Goal: Transaction & Acquisition: Subscribe to service/newsletter

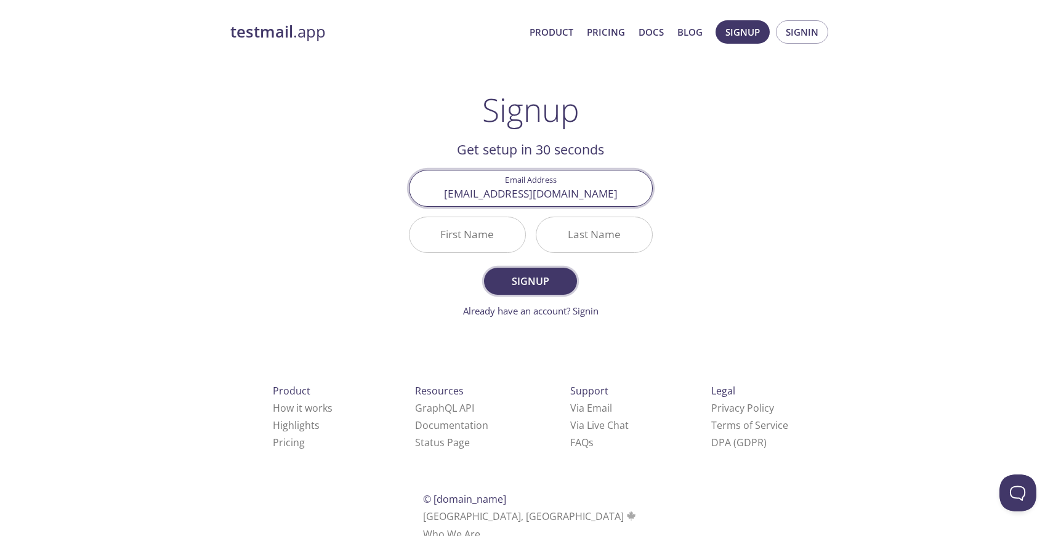
click at [541, 281] on span "Signup" at bounding box center [530, 281] width 65 height 17
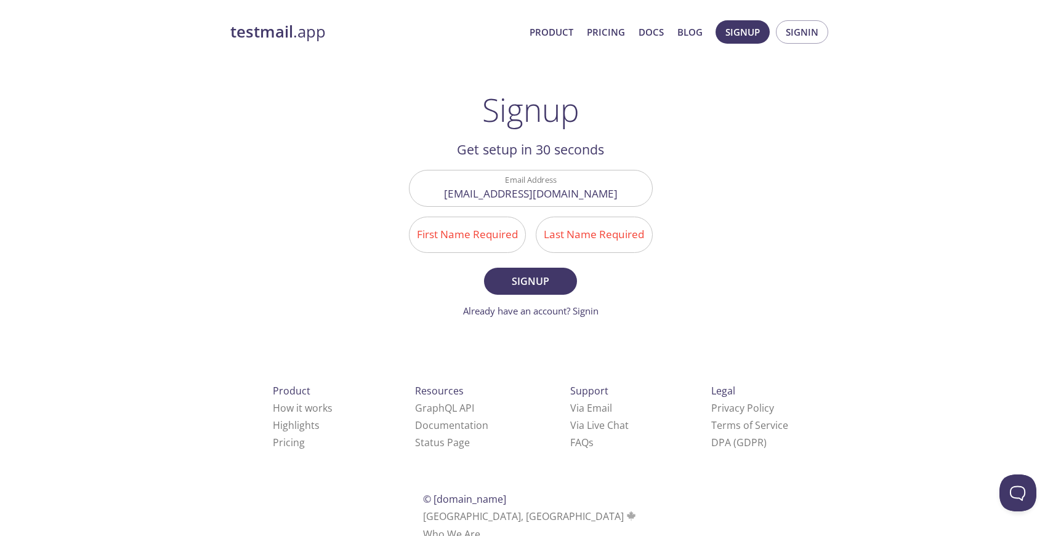
click at [475, 244] on input "First Name Required" at bounding box center [468, 234] width 116 height 35
type input "Nastya"
click at [597, 241] on input "Last Name Required" at bounding box center [594, 234] width 116 height 35
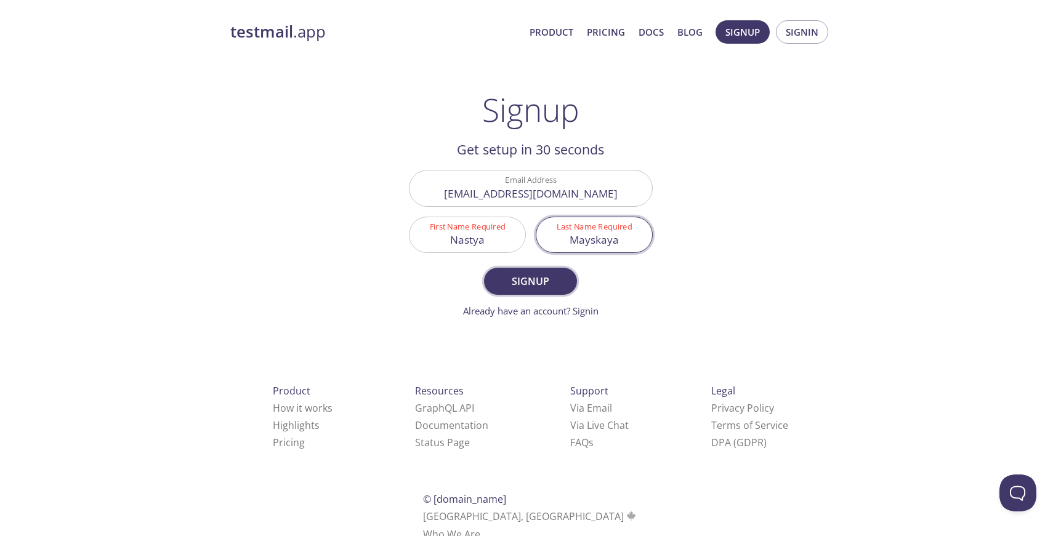
type input "Mayskaya"
click at [533, 286] on span "Signup" at bounding box center [530, 281] width 65 height 17
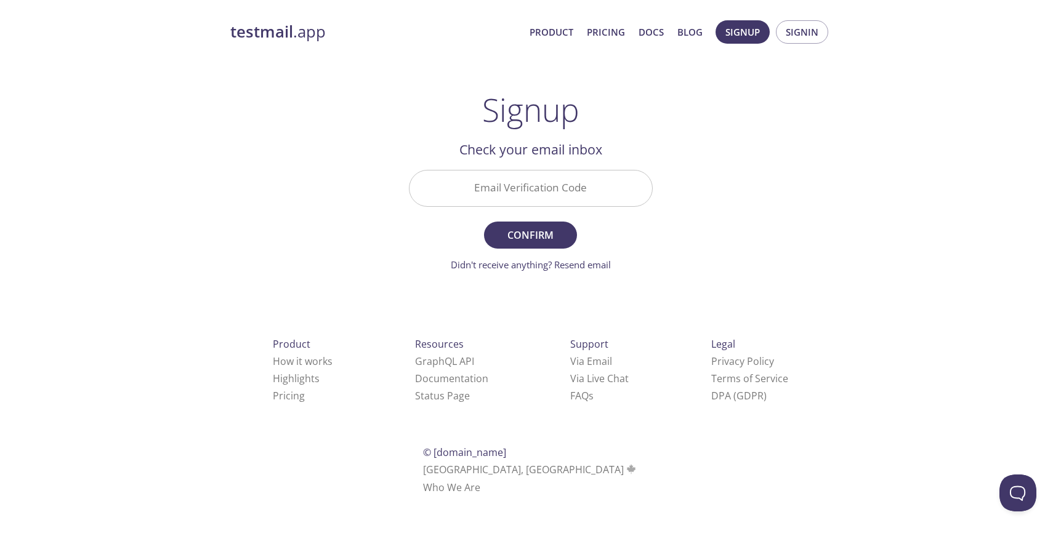
click at [592, 188] on input "Email Verification Code" at bounding box center [531, 188] width 243 height 35
click at [697, 255] on div "testmail .app Product Pricing Docs Blog Signup Signin Signup Get setup in 30 se…" at bounding box center [531, 271] width 631 height 519
click at [532, 200] on input "Email Verification Code" at bounding box center [531, 188] width 243 height 35
paste input "DF8K63J"
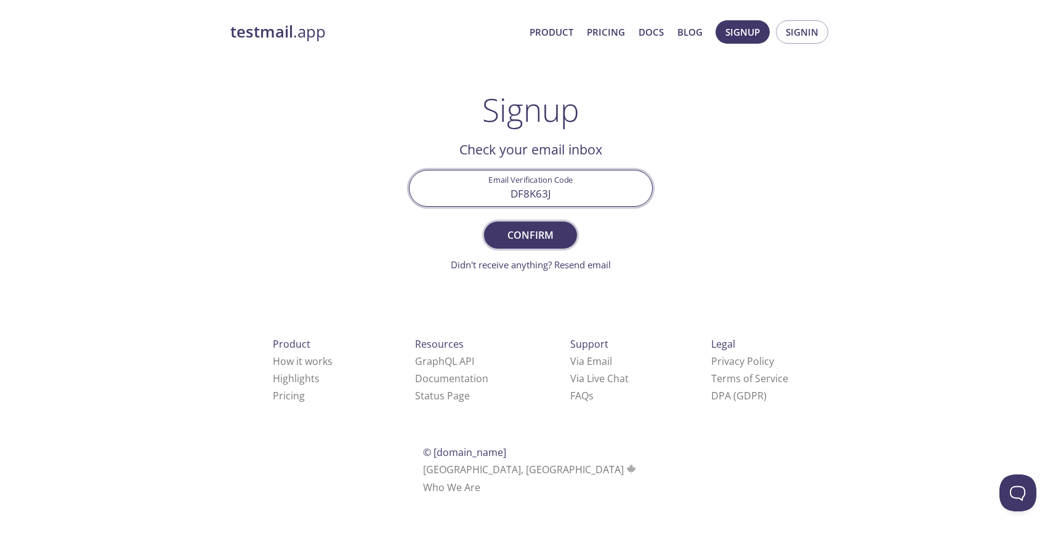
type input "DF8K63J"
click at [535, 227] on span "Confirm" at bounding box center [530, 235] width 65 height 17
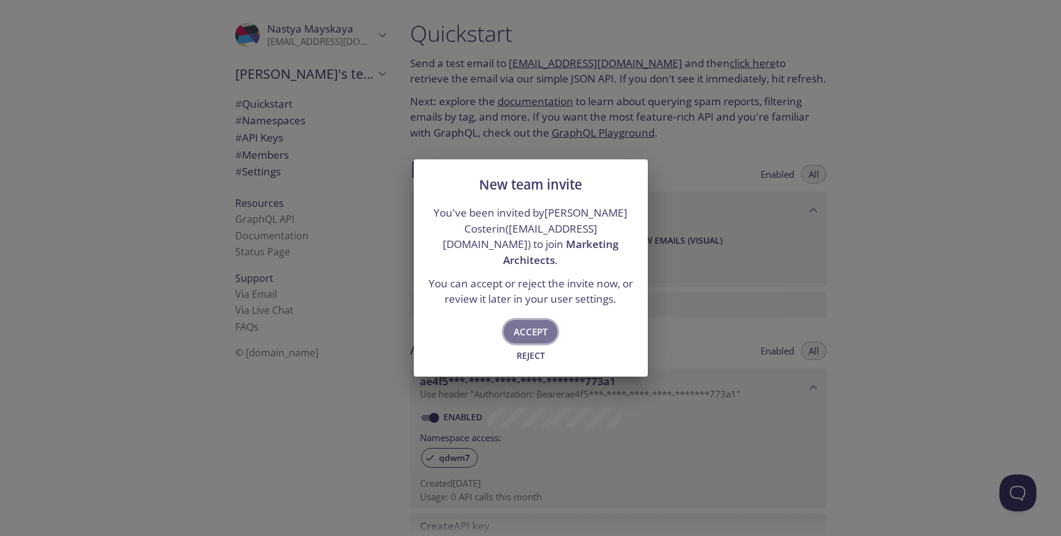
click at [545, 324] on span "Accept" at bounding box center [531, 332] width 34 height 16
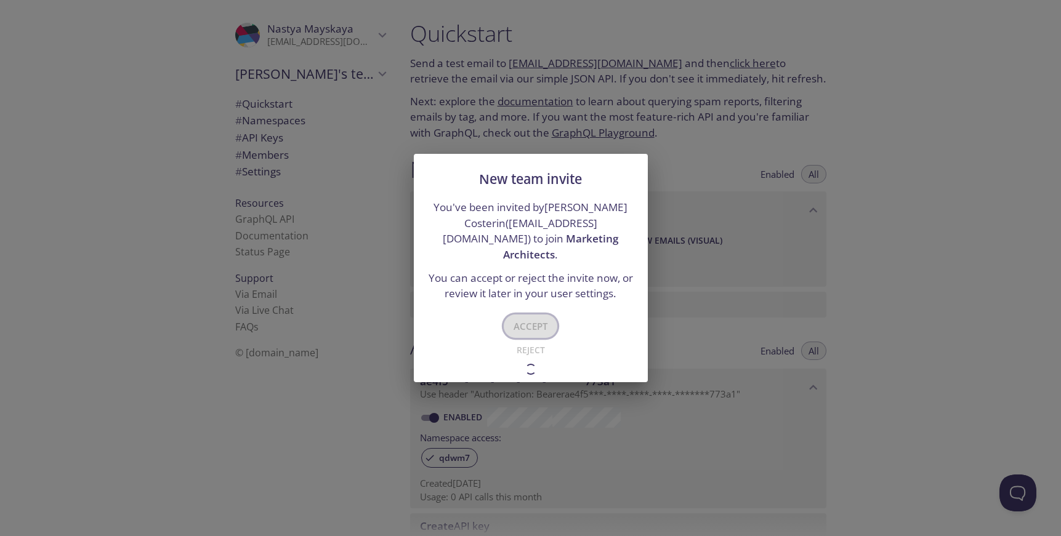
type input "Marketing Architects"
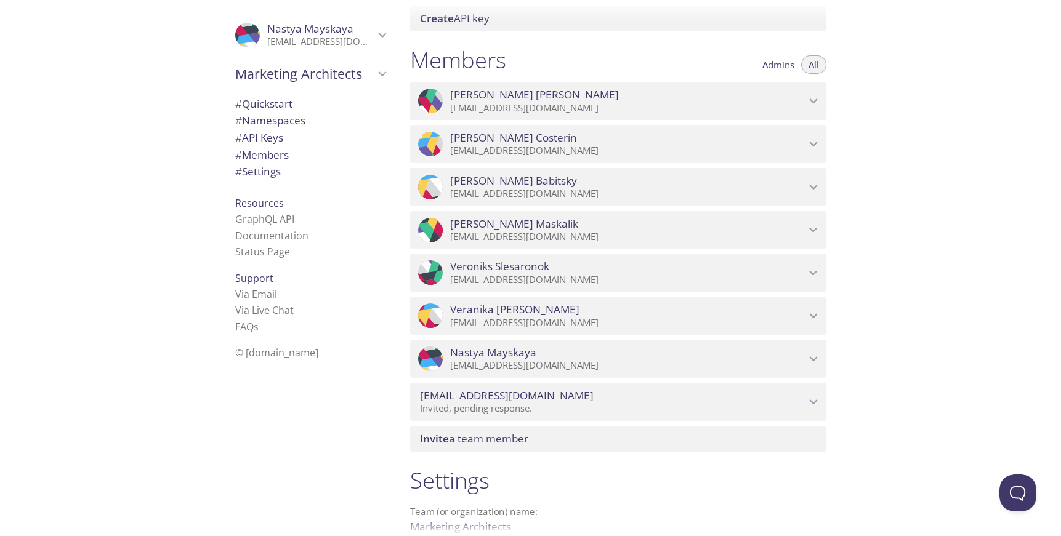
scroll to position [1037, 0]
